Goal: Information Seeking & Learning: Learn about a topic

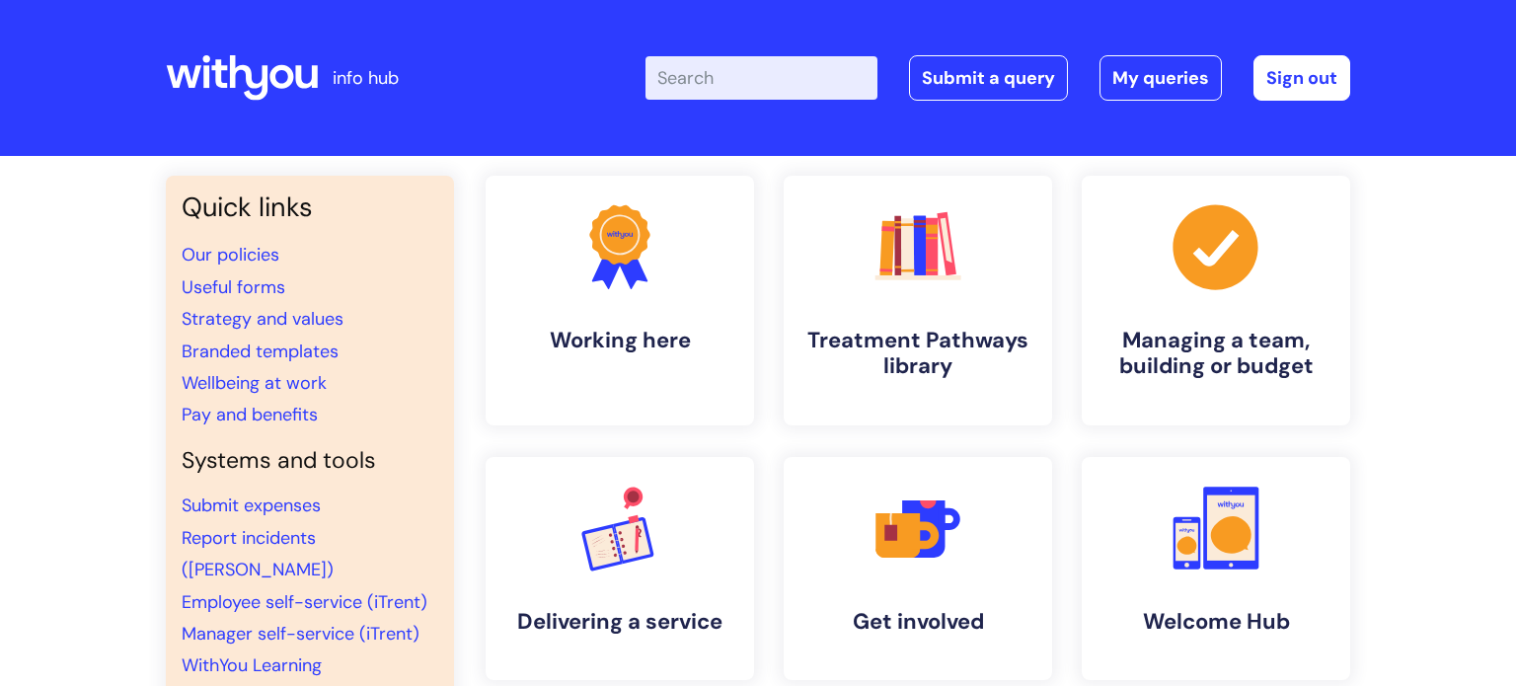
click at [713, 76] on input "Enter your search term here..." at bounding box center [761, 77] width 232 height 43
type input "my journey"
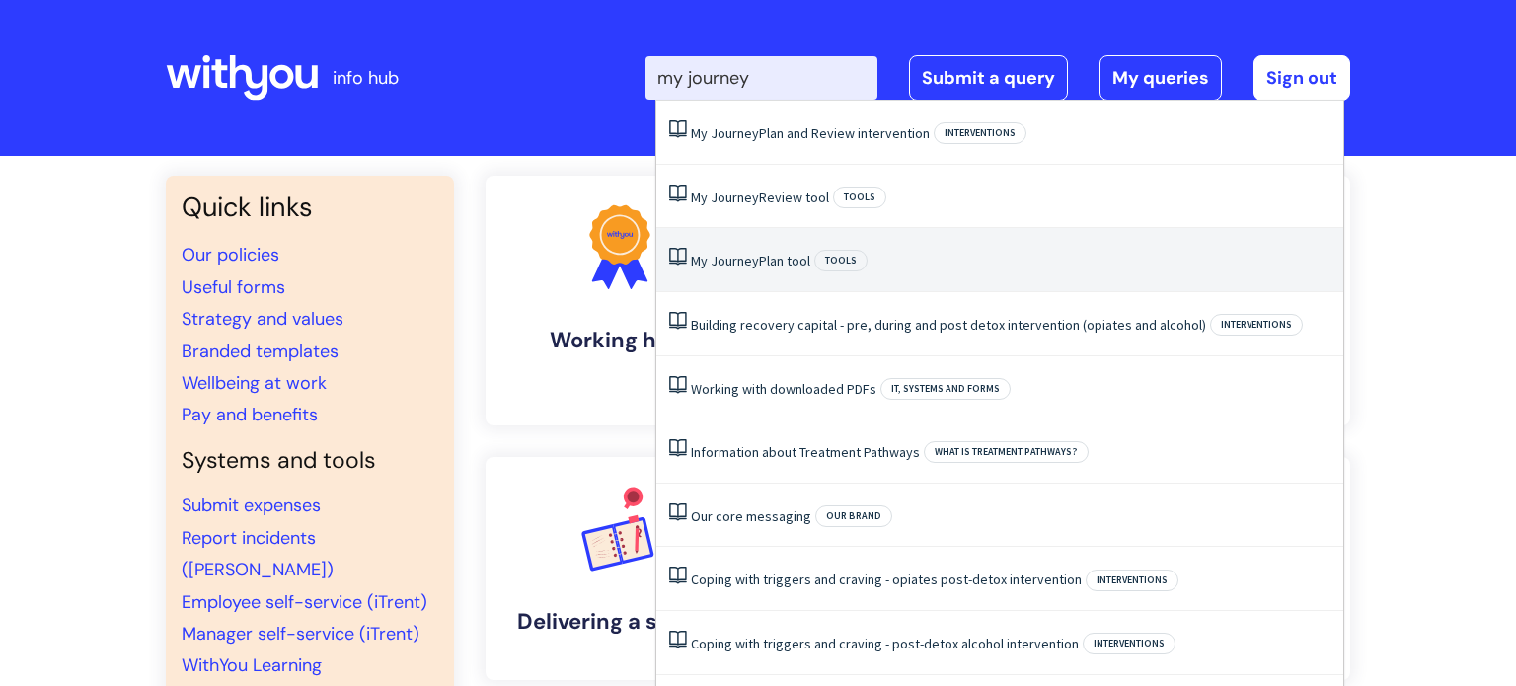
click at [774, 265] on link "My Journey Plan tool" at bounding box center [750, 261] width 119 height 18
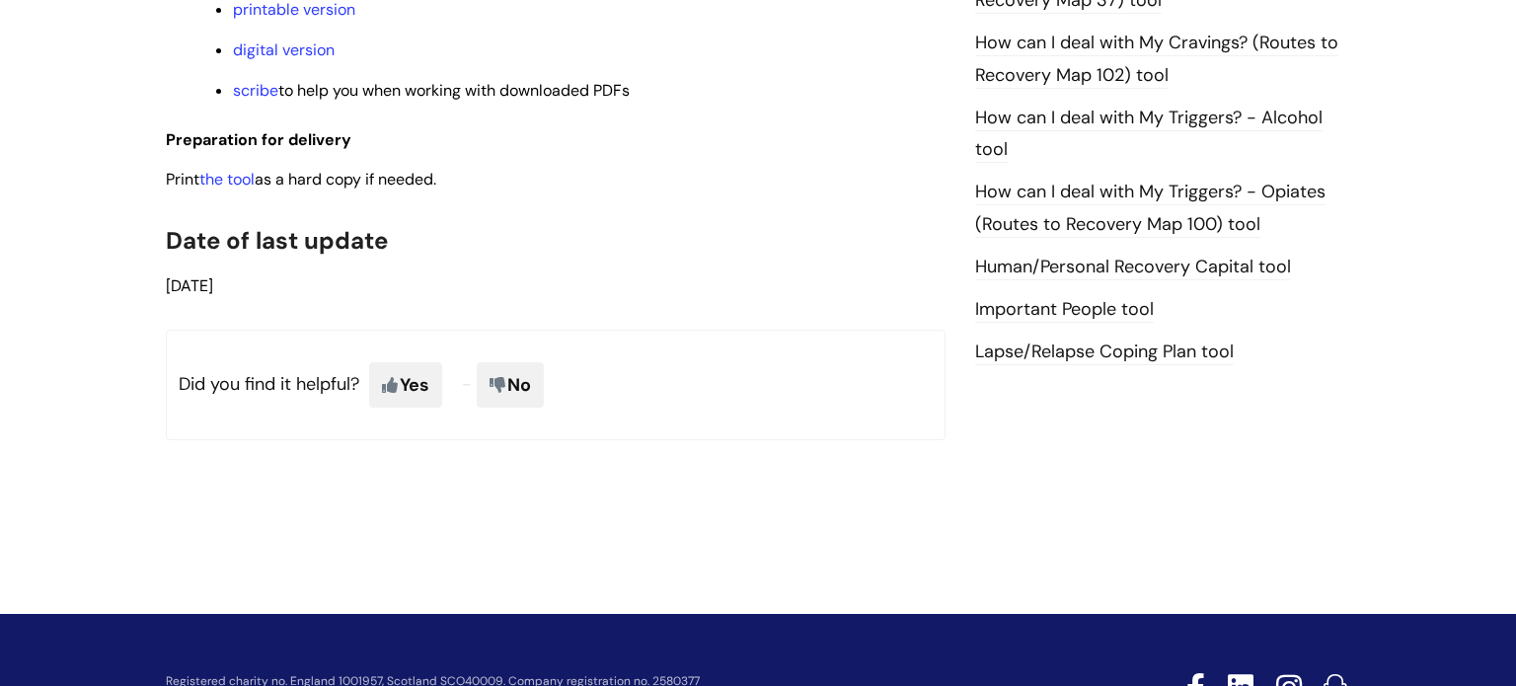
scroll to position [1476, 0]
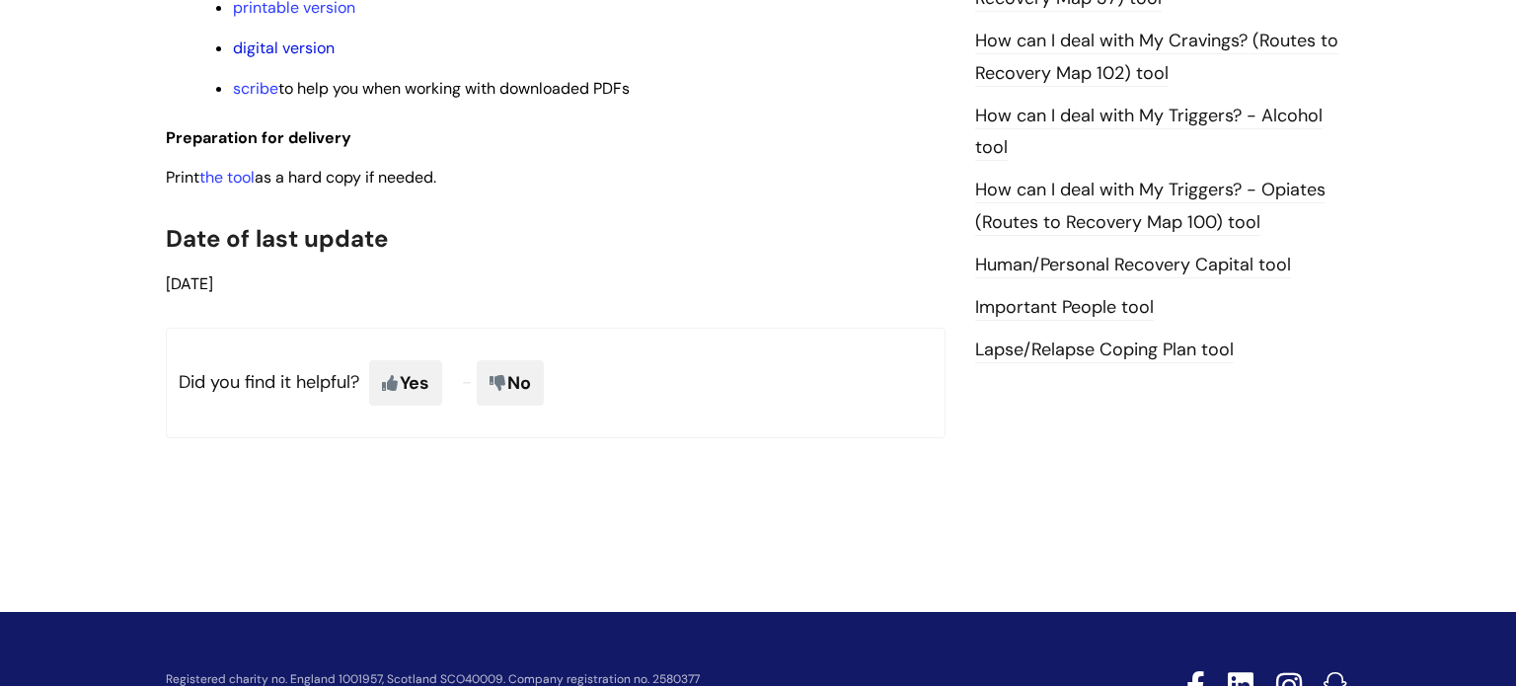
click at [257, 55] on link "digital version" at bounding box center [284, 48] width 102 height 21
